Goal: Transaction & Acquisition: Purchase product/service

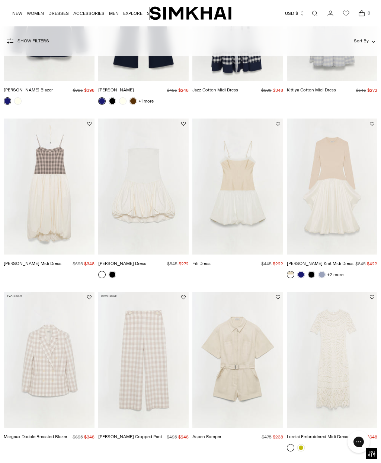
scroll to position [243, 0]
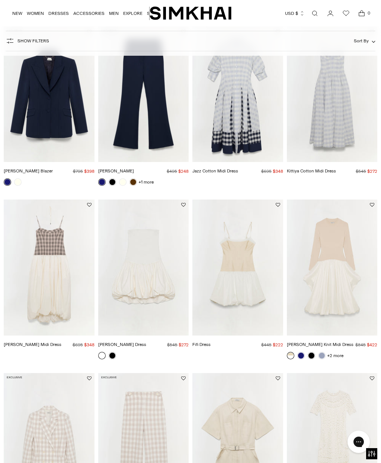
click at [326, 284] on img "Kenlie Taffeta Knit Midi Dress" at bounding box center [332, 268] width 91 height 136
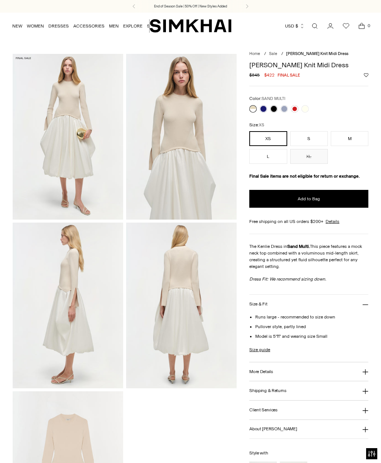
click at [274, 111] on link at bounding box center [273, 108] width 7 height 7
